Goal: Transaction & Acquisition: Purchase product/service

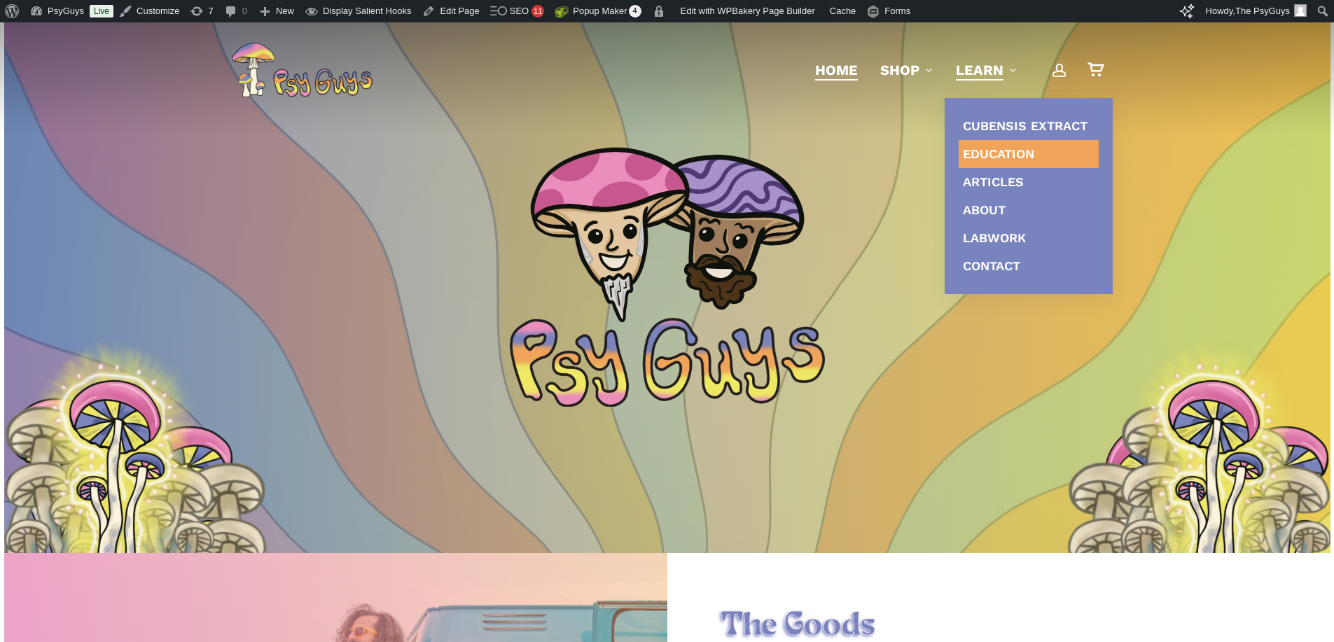
click at [1009, 153] on span "Education" at bounding box center [998, 153] width 71 height 15
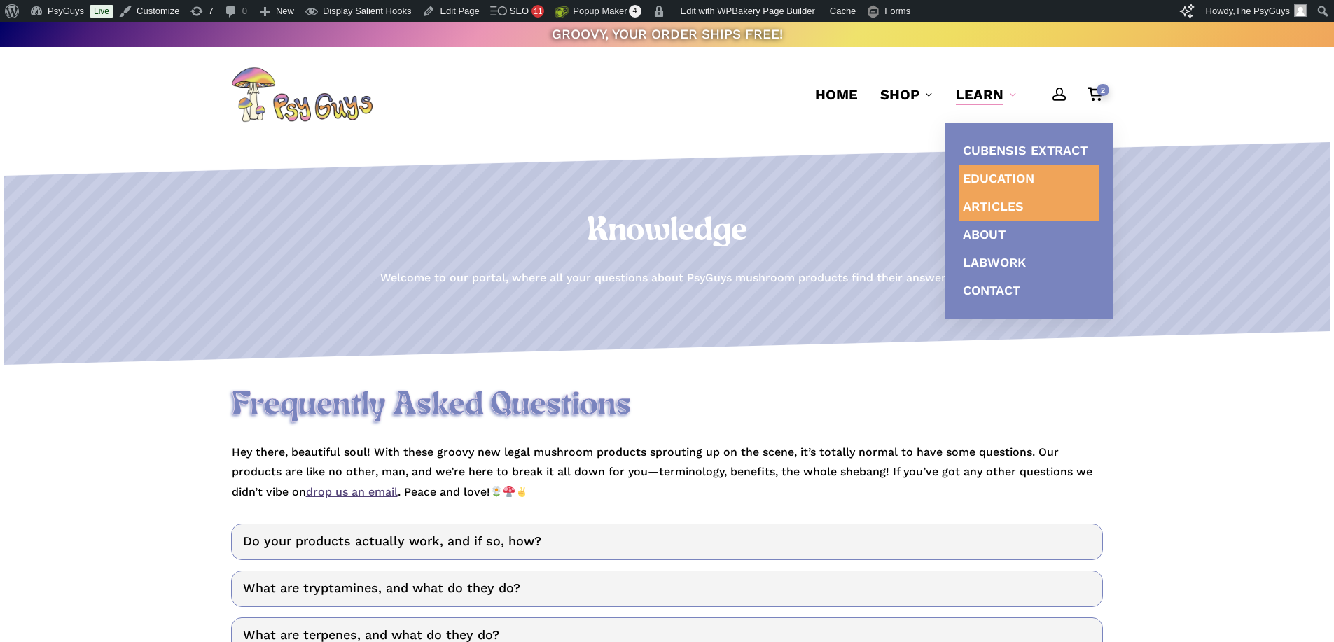
click at [997, 203] on span "Articles" at bounding box center [993, 206] width 61 height 15
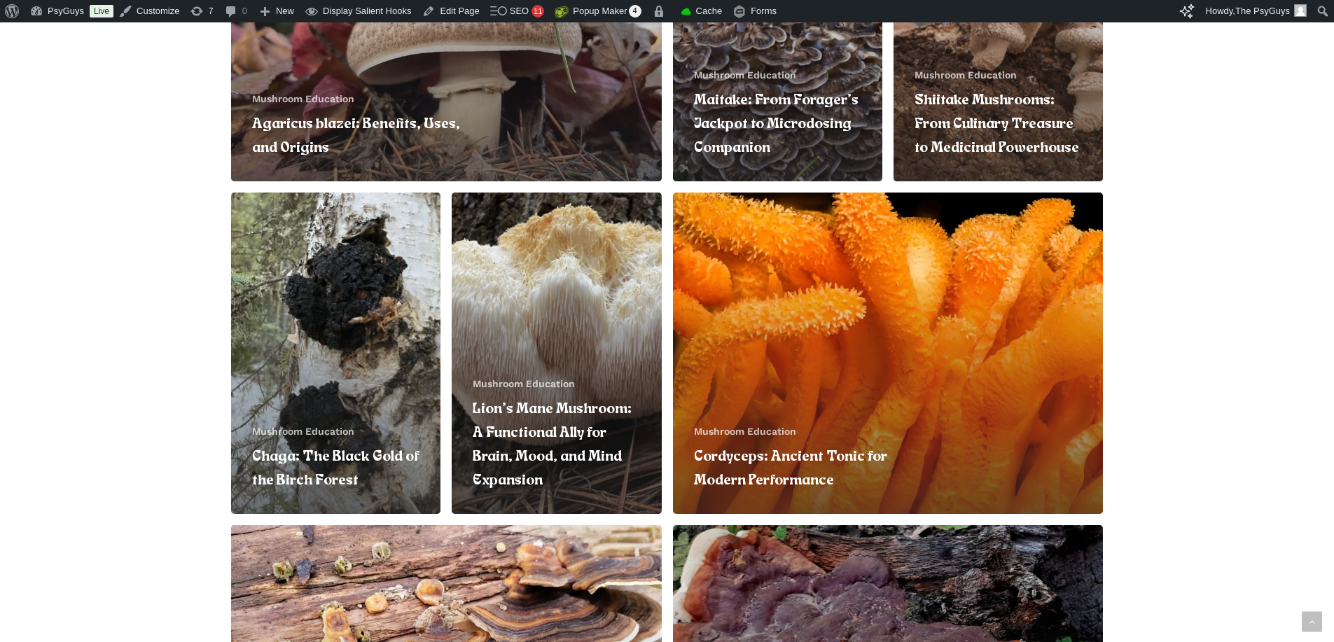
scroll to position [888, 0]
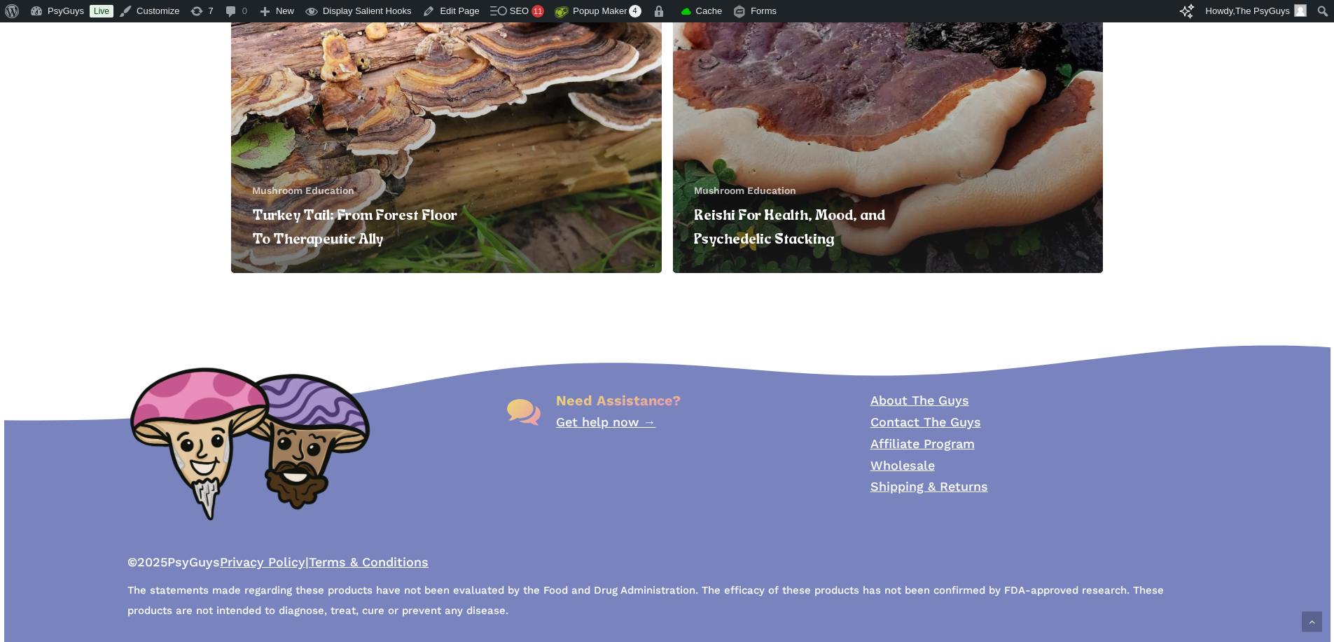
click at [796, 144] on link "Reishi For Health, Mood, and Psychedelic Stacking" at bounding box center [888, 112] width 431 height 321
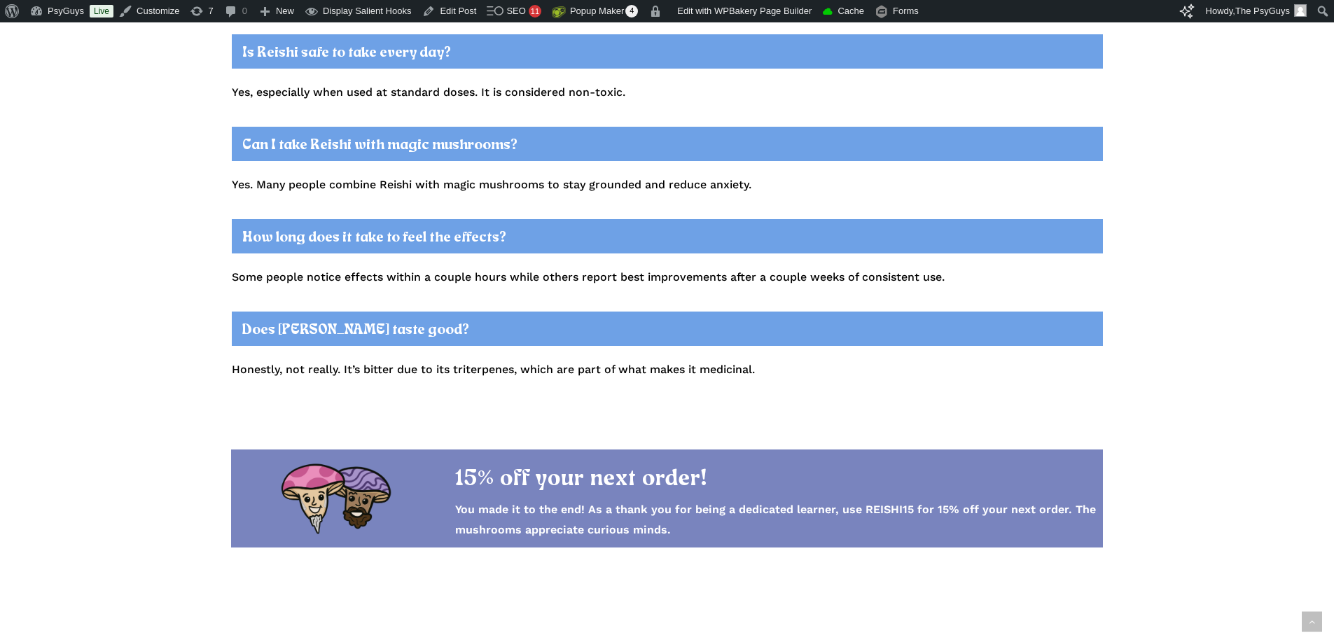
scroll to position [4552, 0]
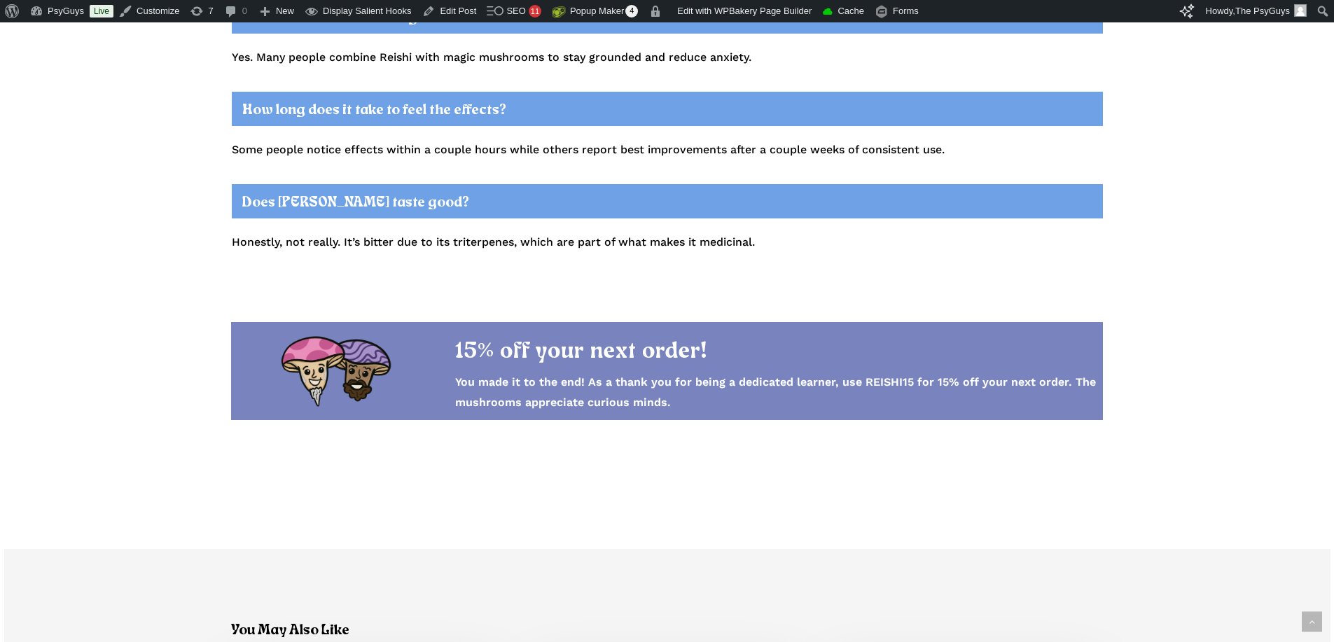
click at [877, 375] on strong "You made it to the end! As a thank you for being a dedicated learner, use REISH…" at bounding box center [775, 392] width 641 height 34
copy strong "REISHI15"
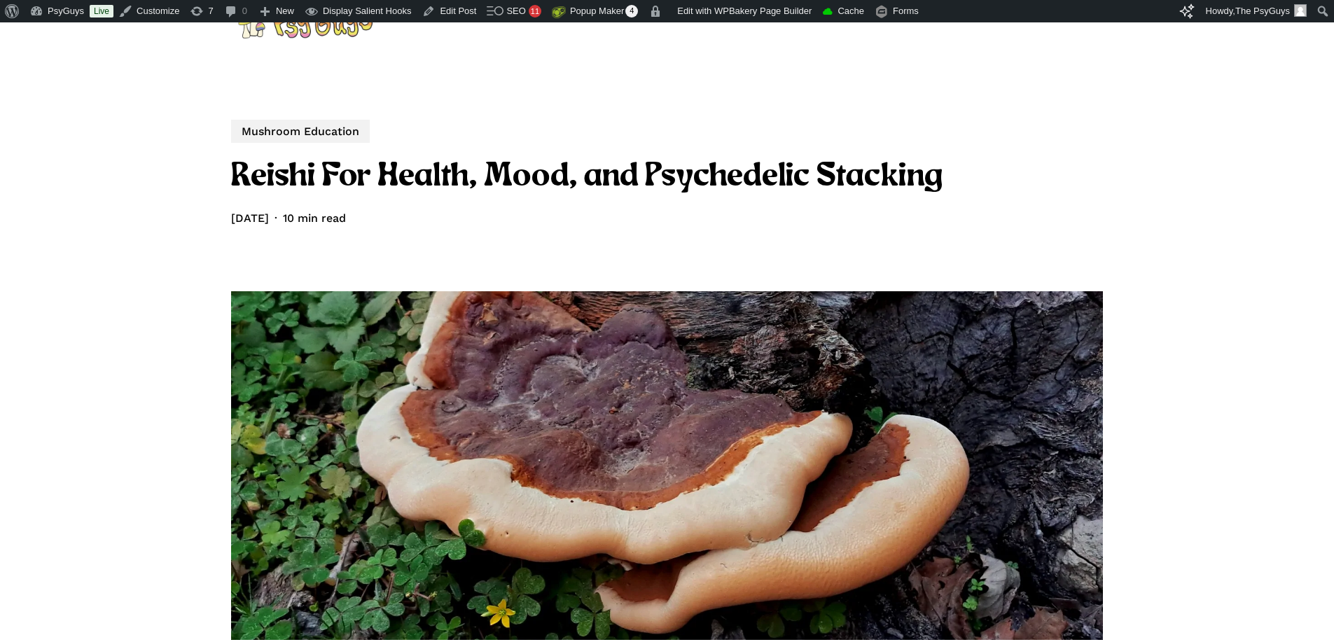
scroll to position [0, 0]
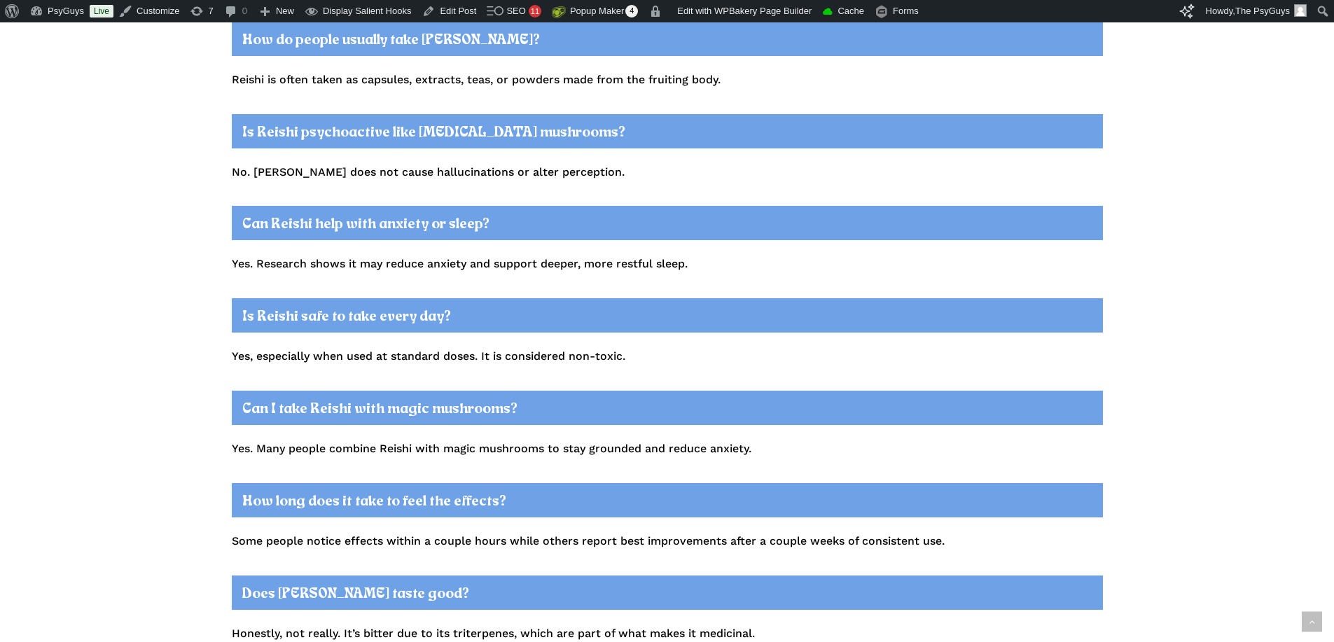
scroll to position [4412, 0]
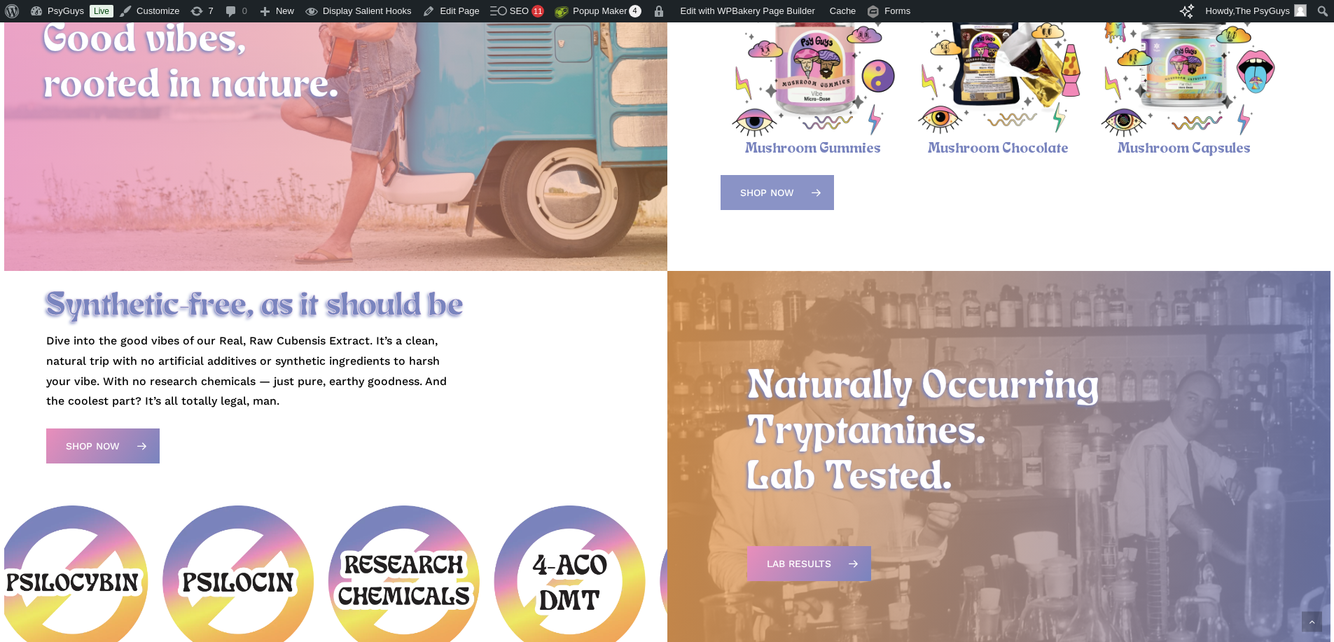
scroll to position [630, 0]
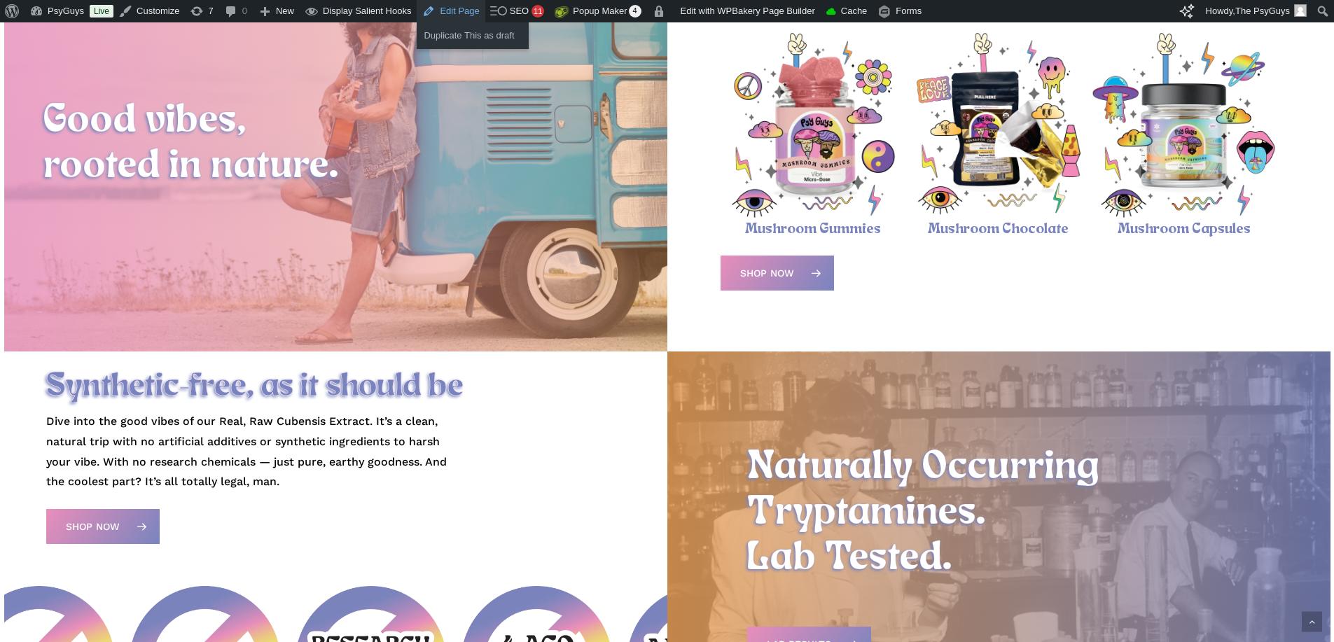
click at [448, 10] on link "Edit Page" at bounding box center [451, 11] width 68 height 22
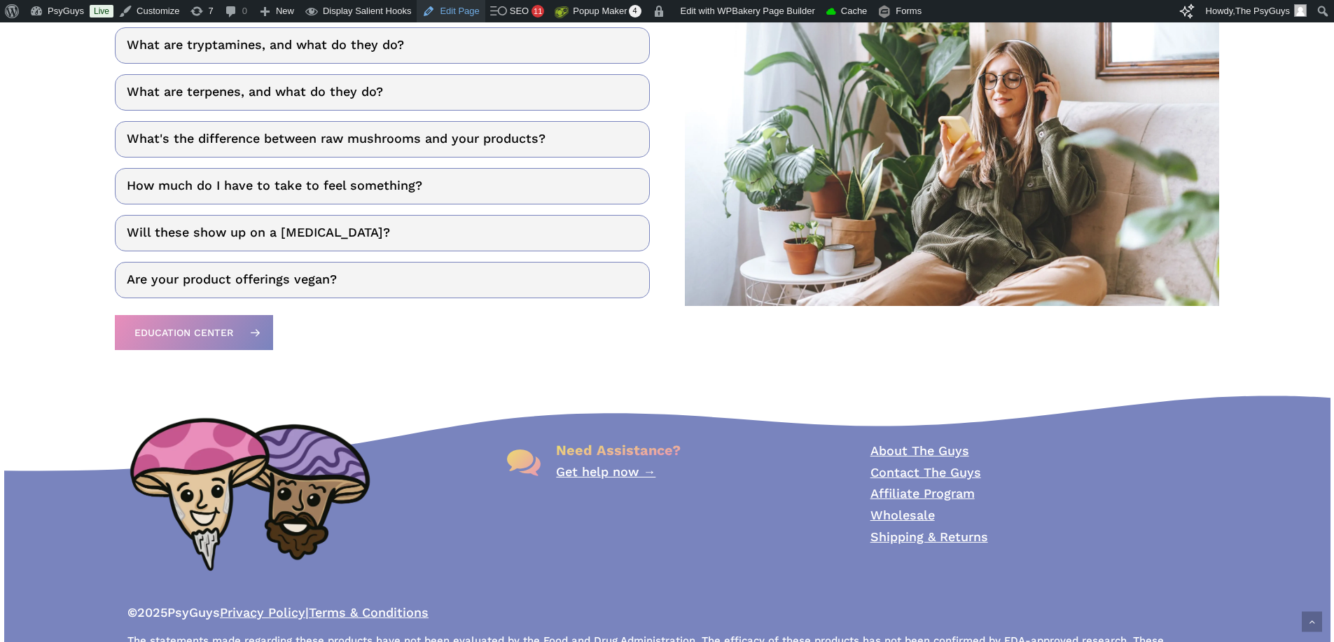
scroll to position [2088, 0]
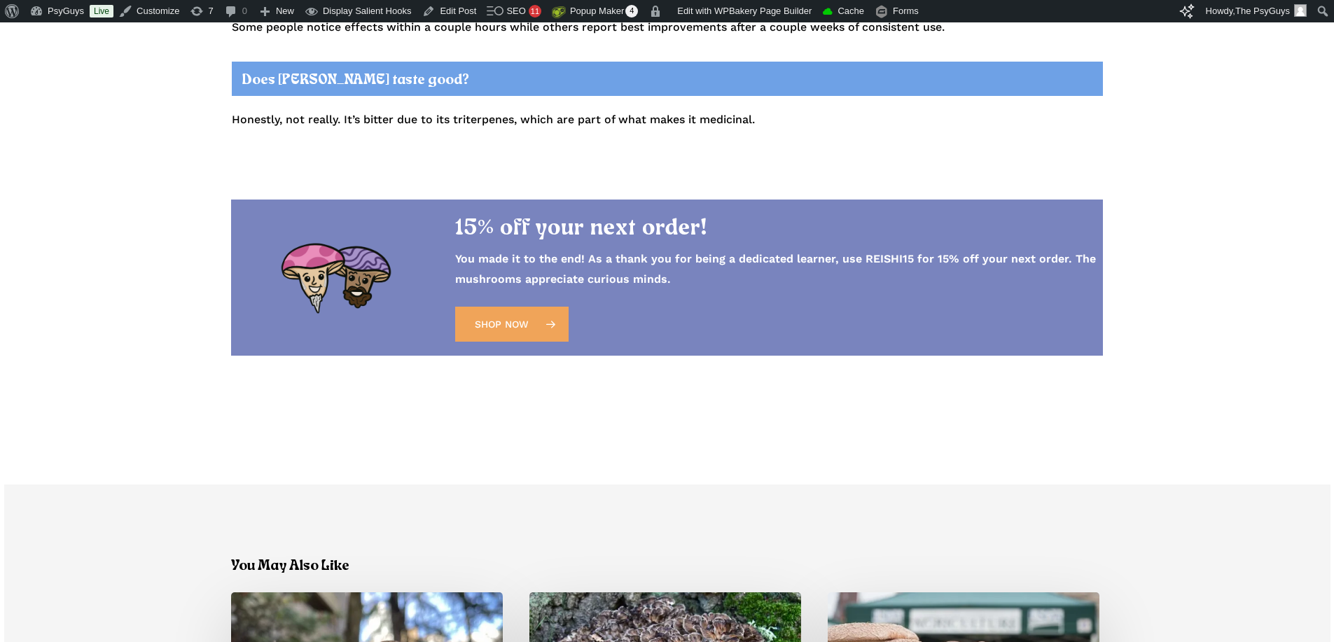
scroll to position [4464, 0]
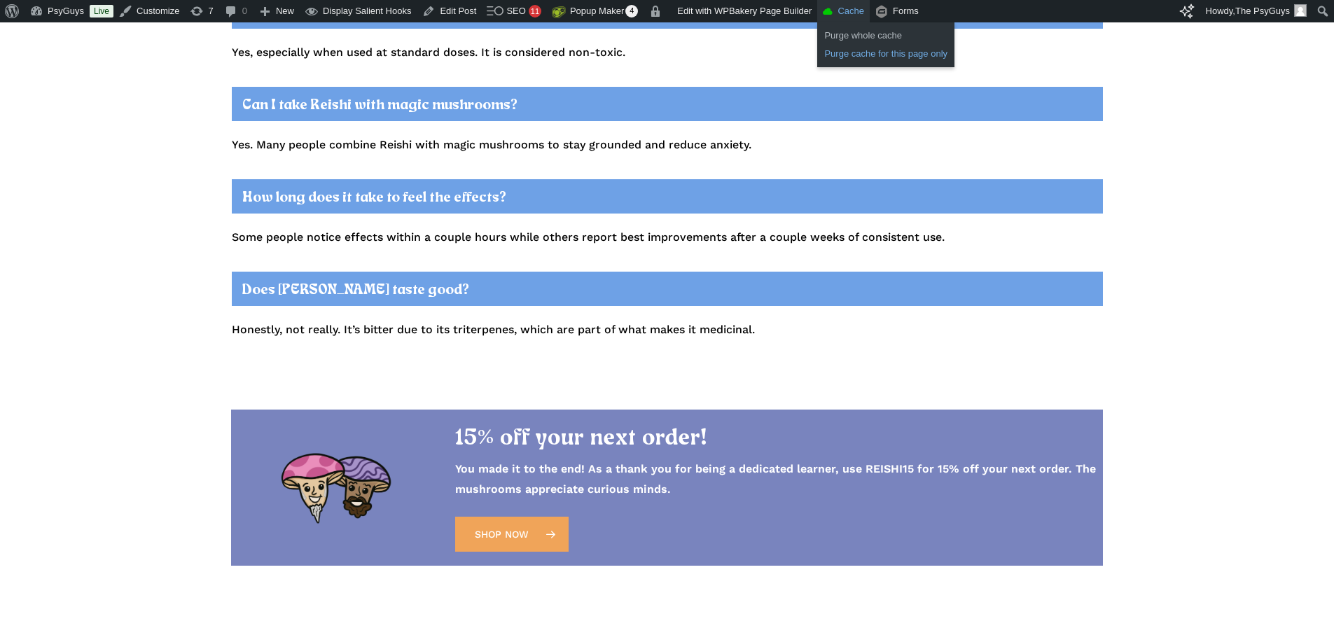
click at [850, 53] on link "Purge cache for this page only" at bounding box center [885, 54] width 137 height 18
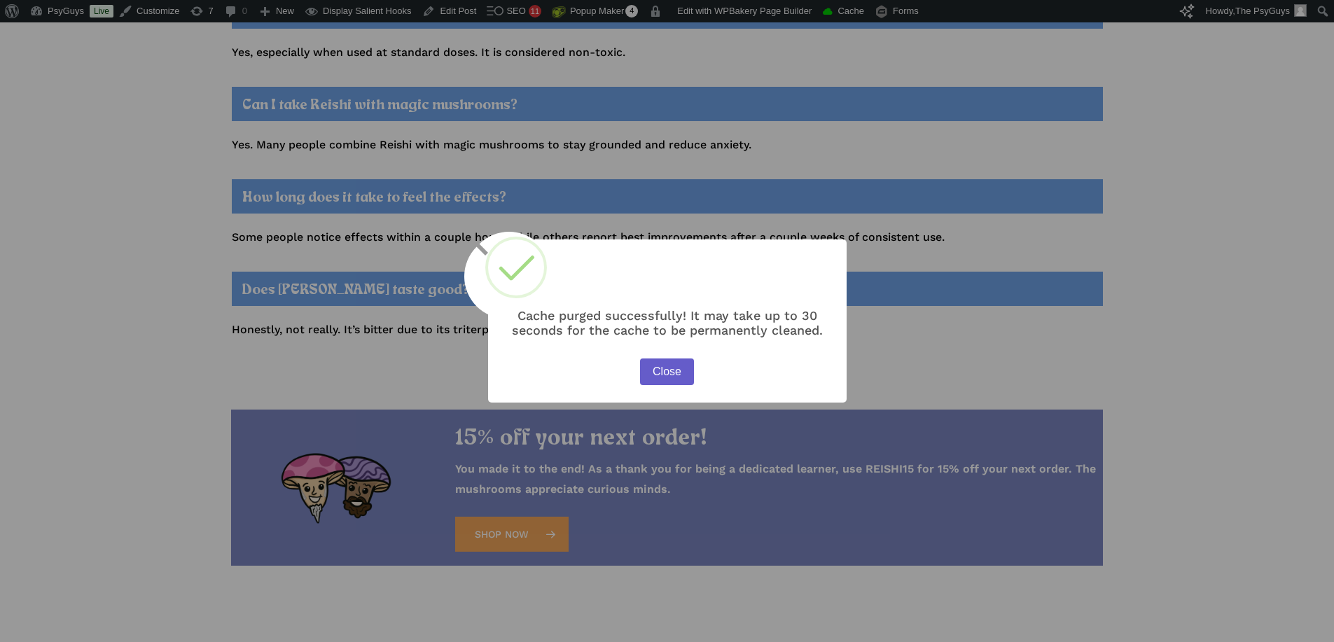
click at [677, 367] on button "Close" at bounding box center [666, 372] width 53 height 27
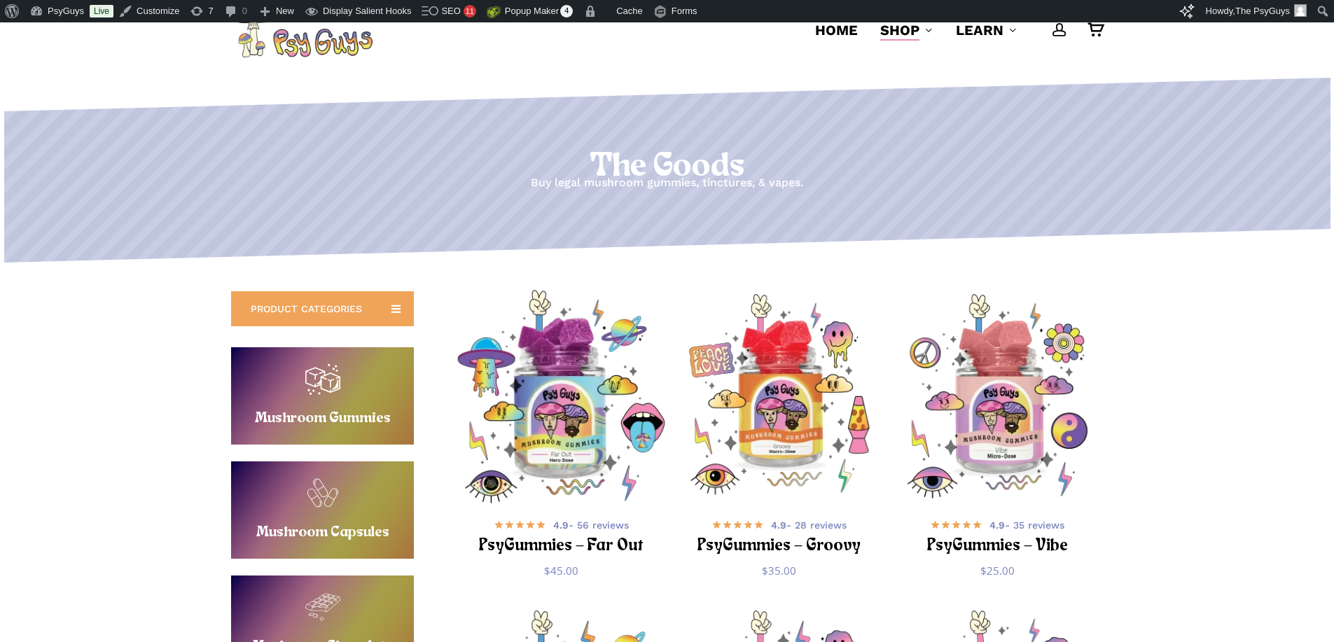
scroll to position [140, 0]
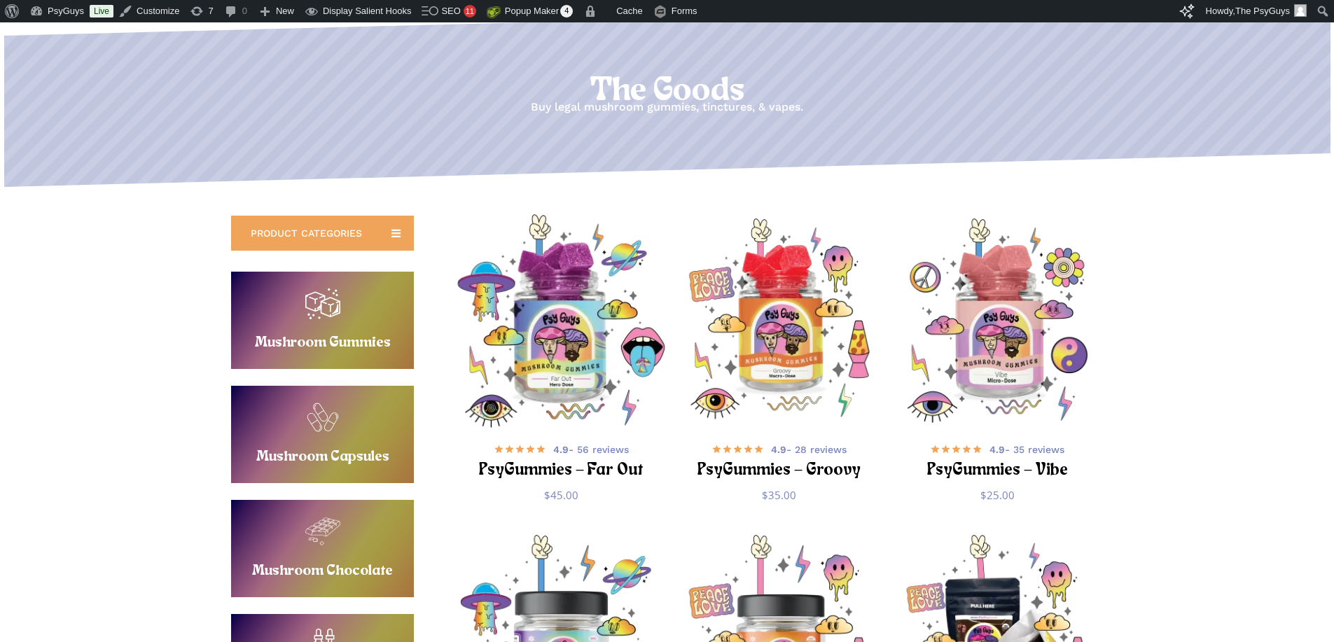
click at [548, 356] on img "PsyGummies - Far Out" at bounding box center [560, 320] width 213 height 213
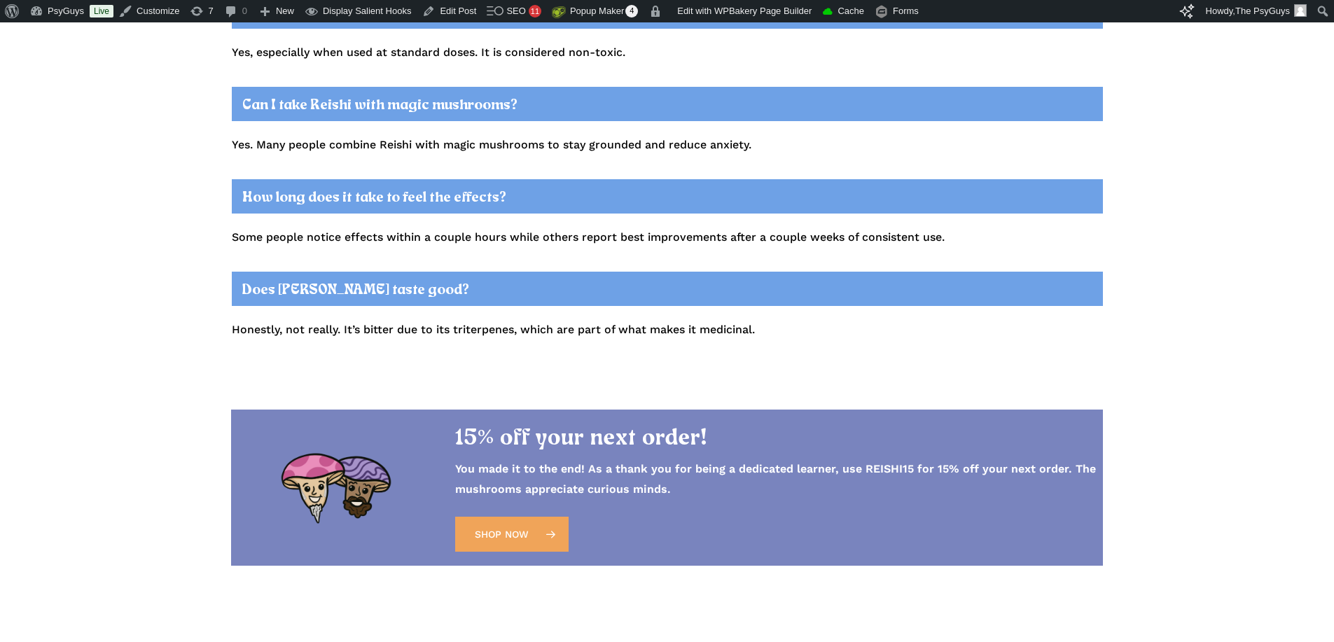
scroll to position [4464, 0]
